Goal: Find specific page/section: Find specific page/section

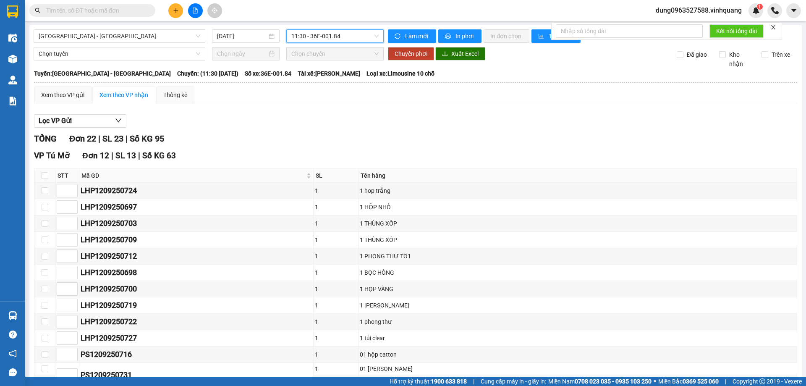
click at [117, 12] on input "text" at bounding box center [95, 10] width 99 height 9
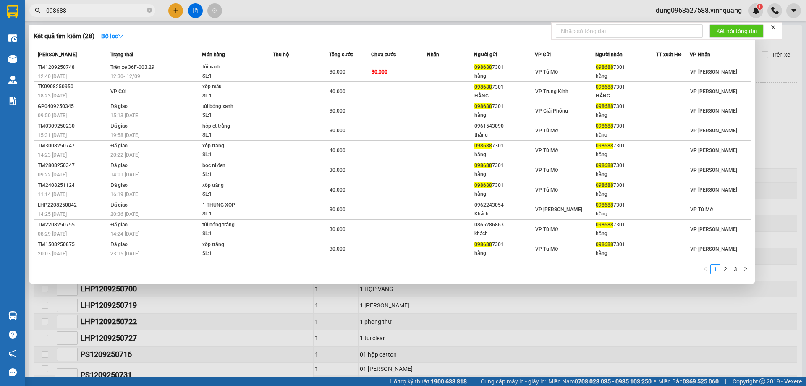
type input "098688"
click at [148, 8] on span at bounding box center [149, 11] width 5 height 8
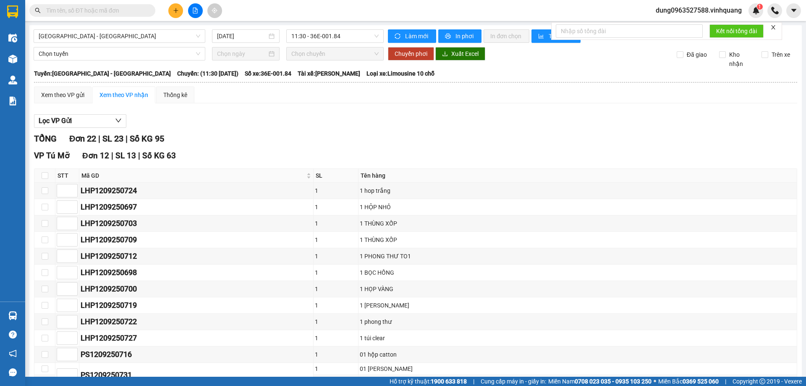
click at [126, 10] on input "text" at bounding box center [95, 10] width 99 height 9
paste input "0986923333"
type input "0986923333"
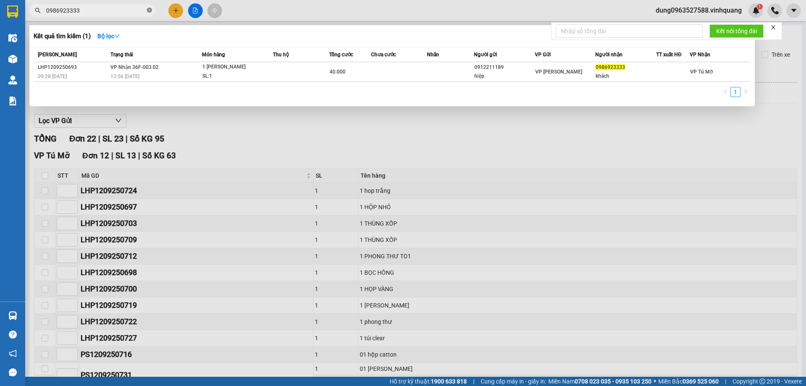
click at [148, 7] on span at bounding box center [149, 11] width 5 height 8
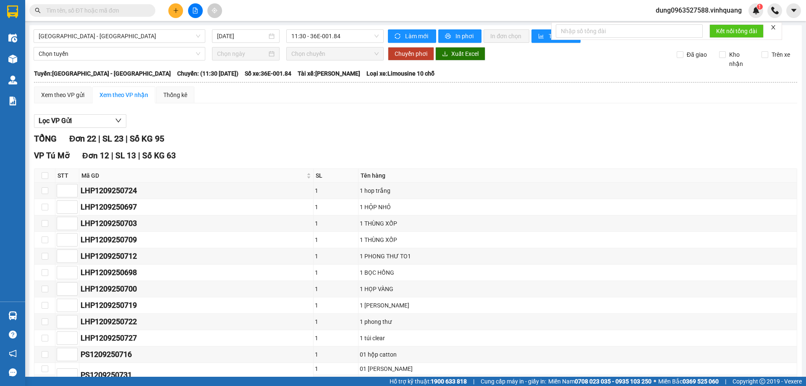
click at [120, 12] on input "text" at bounding box center [95, 10] width 99 height 9
paste input "0344851907"
type input "0344851907"
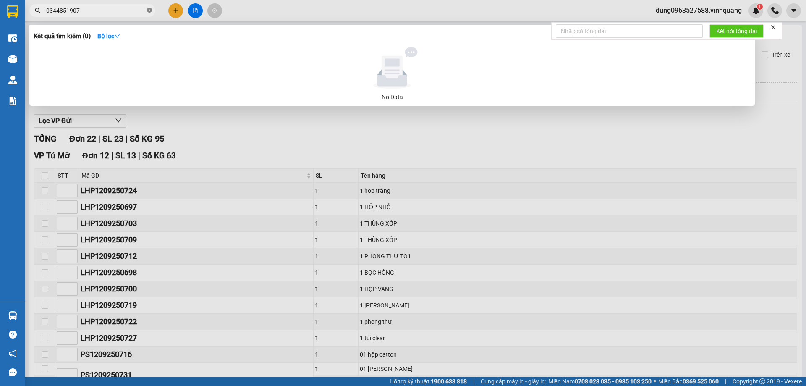
click at [150, 11] on icon "close-circle" at bounding box center [149, 10] width 5 height 5
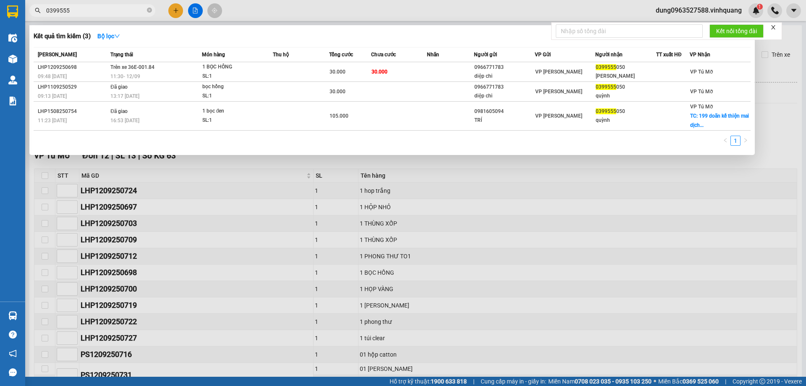
type input "0399555"
click at [149, 11] on icon "close-circle" at bounding box center [149, 10] width 5 height 5
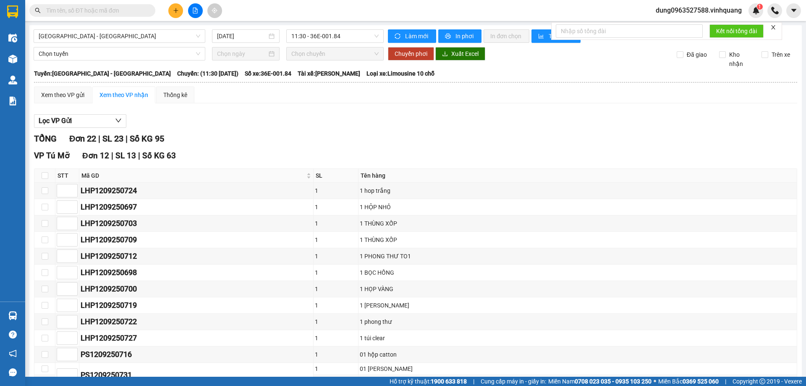
click at [116, 8] on input "text" at bounding box center [95, 10] width 99 height 9
paste input "0866426656"
type input "0866426656"
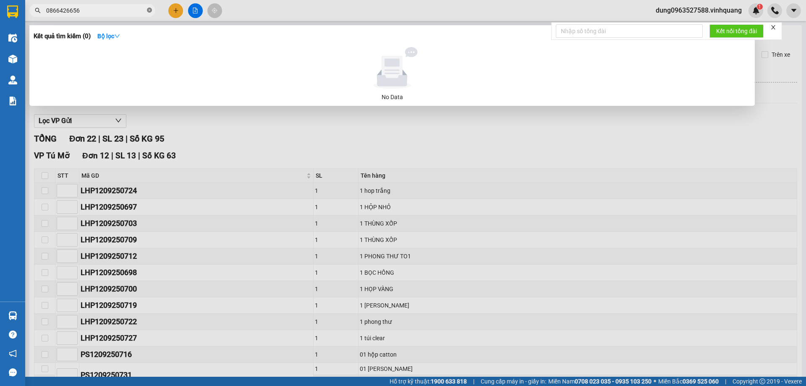
click at [148, 10] on icon "close-circle" at bounding box center [149, 10] width 5 height 5
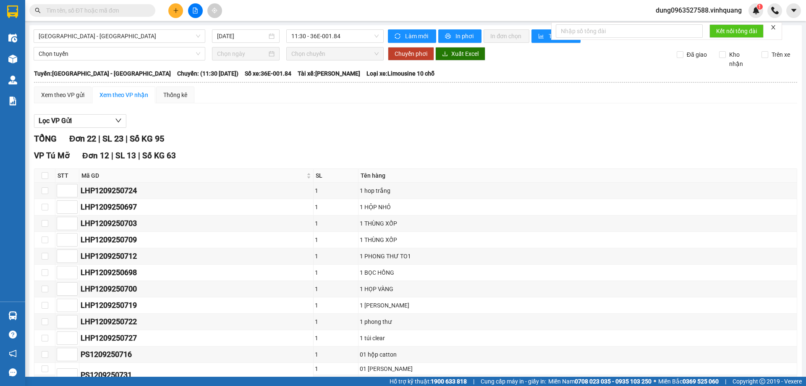
click at [128, 13] on input "text" at bounding box center [95, 10] width 99 height 9
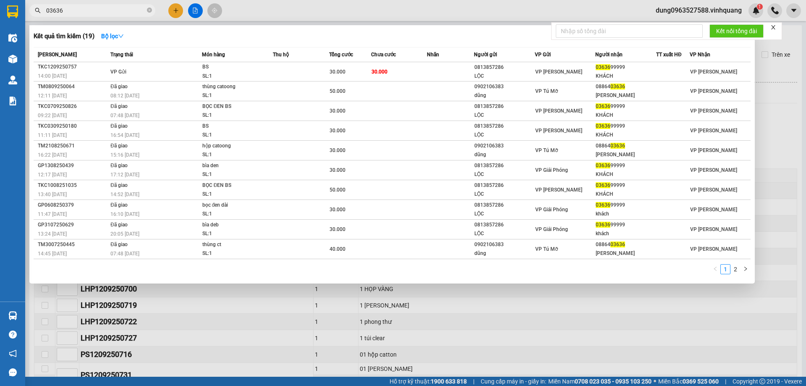
type input "03636"
click at [622, 296] on div at bounding box center [403, 193] width 806 height 386
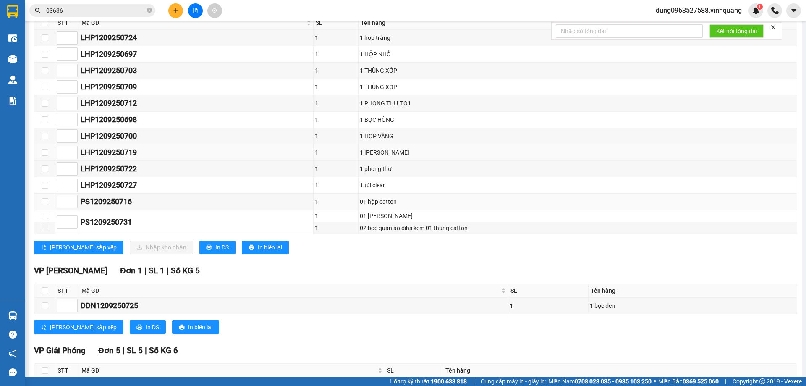
scroll to position [126, 0]
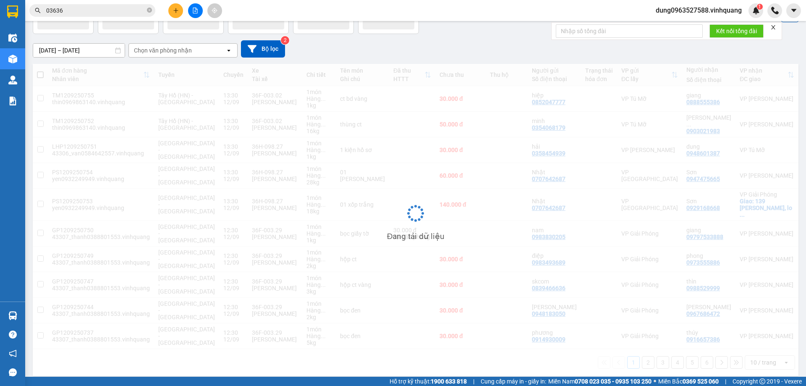
scroll to position [55, 0]
